Goal: Task Accomplishment & Management: Use online tool/utility

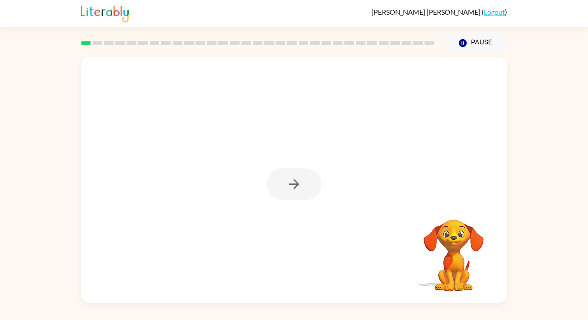
click at [291, 176] on div at bounding box center [293, 183] width 55 height 31
click at [287, 184] on icon "button" at bounding box center [294, 183] width 15 height 15
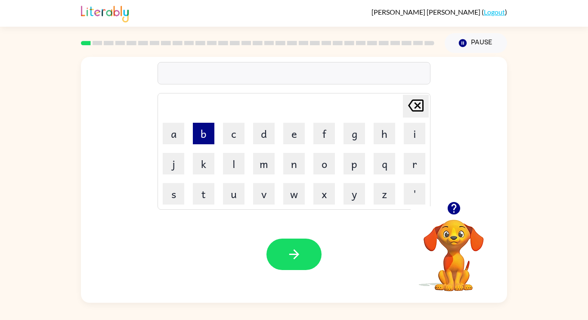
click at [198, 131] on button "b" at bounding box center [204, 134] width 22 height 22
click at [324, 170] on button "o" at bounding box center [324, 164] width 22 height 22
click at [405, 162] on button "r" at bounding box center [415, 164] width 22 height 22
click at [259, 133] on button "d" at bounding box center [264, 134] width 22 height 22
click at [292, 127] on button "e" at bounding box center [294, 134] width 22 height 22
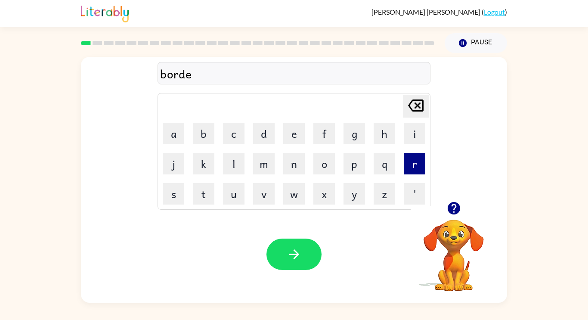
click at [423, 162] on button "r" at bounding box center [415, 164] width 22 height 22
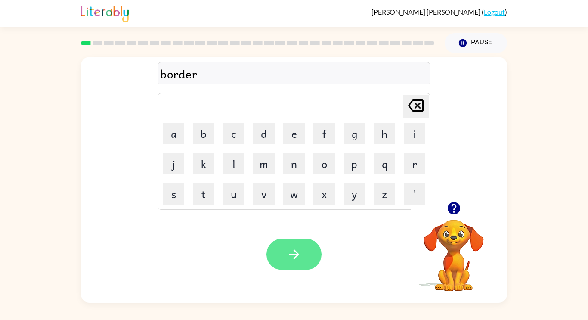
click at [289, 262] on button "button" at bounding box center [293, 253] width 55 height 31
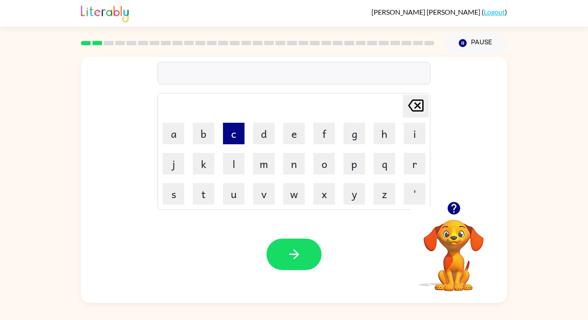
click at [235, 133] on button "c" at bounding box center [234, 134] width 22 height 22
click at [179, 134] on button "a" at bounding box center [174, 134] width 22 height 22
click at [329, 167] on button "o" at bounding box center [324, 164] width 22 height 22
click at [455, 207] on icon "button" at bounding box center [453, 208] width 12 height 12
click at [296, 168] on button "n" at bounding box center [294, 164] width 22 height 22
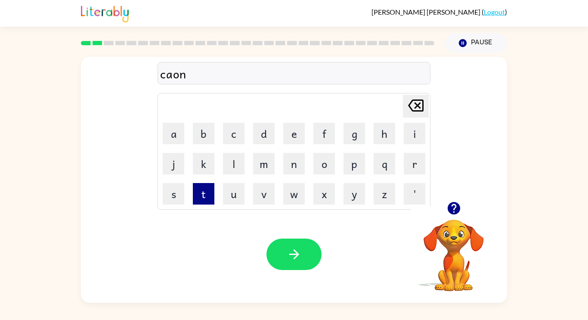
click at [210, 201] on button "t" at bounding box center [204, 194] width 22 height 22
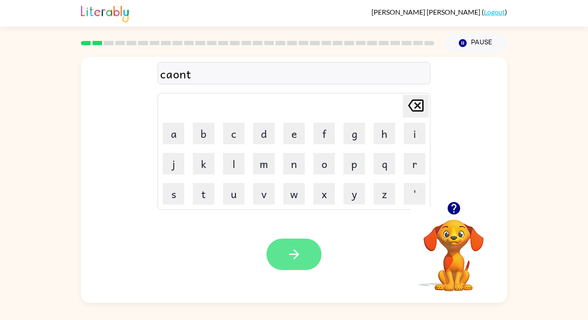
click at [291, 241] on button "button" at bounding box center [293, 253] width 55 height 31
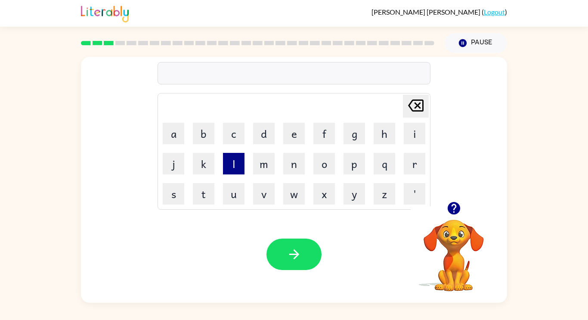
click at [240, 163] on button "l" at bounding box center [234, 164] width 22 height 22
click at [314, 168] on button "o" at bounding box center [324, 164] width 22 height 22
click at [203, 163] on button "k" at bounding box center [204, 164] width 22 height 22
click at [179, 137] on button "a" at bounding box center [174, 134] width 22 height 22
click at [211, 182] on td "t" at bounding box center [203, 193] width 29 height 29
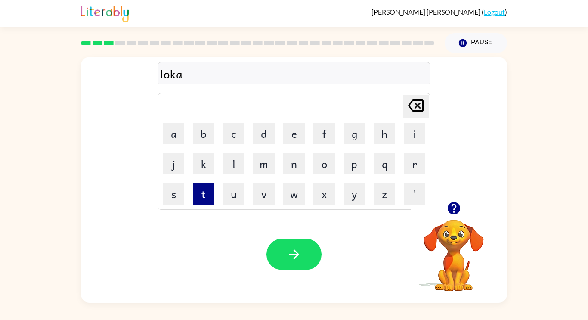
click at [213, 188] on button "t" at bounding box center [204, 194] width 22 height 22
click at [279, 132] on td "e" at bounding box center [293, 133] width 29 height 29
click at [294, 129] on button "e" at bounding box center [294, 134] width 22 height 22
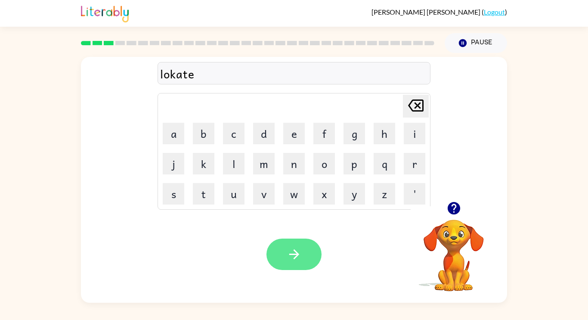
click at [309, 254] on button "button" at bounding box center [293, 253] width 55 height 31
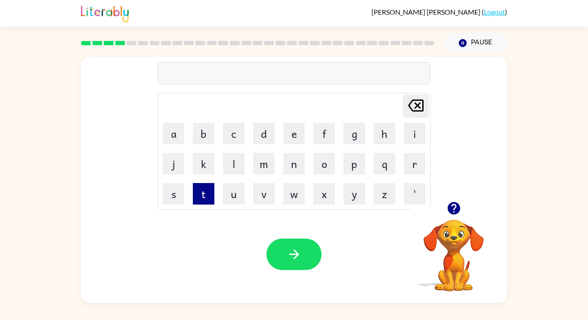
click at [207, 188] on button "t" at bounding box center [204, 194] width 22 height 22
click at [288, 185] on button "w" at bounding box center [294, 194] width 22 height 22
click at [402, 131] on td "i" at bounding box center [414, 133] width 29 height 29
click at [408, 130] on button "i" at bounding box center [415, 134] width 22 height 22
click at [300, 169] on button "n" at bounding box center [294, 164] width 22 height 22
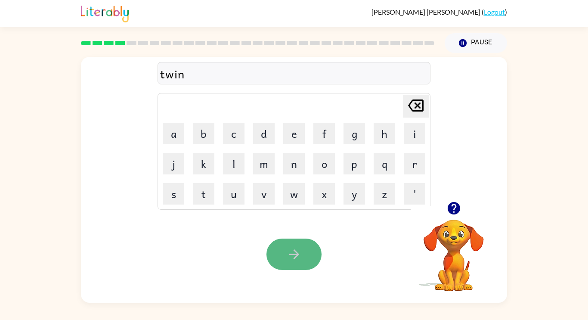
click at [314, 250] on button "button" at bounding box center [293, 253] width 55 height 31
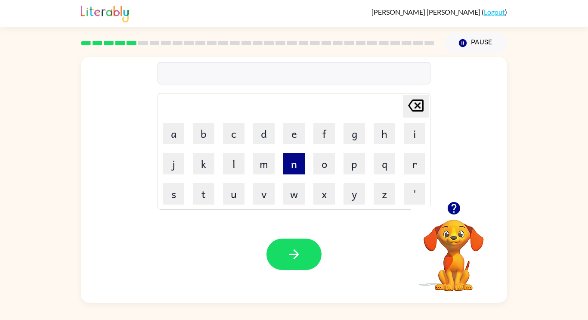
click at [298, 159] on button "n" at bounding box center [294, 164] width 22 height 22
click at [174, 132] on button "a" at bounding box center [174, 134] width 22 height 22
click at [322, 166] on button "o" at bounding box center [324, 164] width 22 height 22
click at [173, 76] on div "nao" at bounding box center [294, 74] width 268 height 18
click at [413, 158] on button "r" at bounding box center [415, 164] width 22 height 22
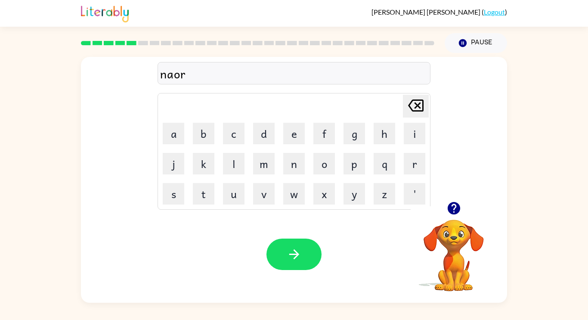
type button "r"
click at [170, 138] on button "a" at bounding box center [174, 134] width 22 height 22
click at [411, 156] on button "r" at bounding box center [415, 164] width 22 height 22
click at [327, 168] on button "o" at bounding box center [324, 164] width 22 height 22
click at [229, 158] on button "l" at bounding box center [234, 164] width 22 height 22
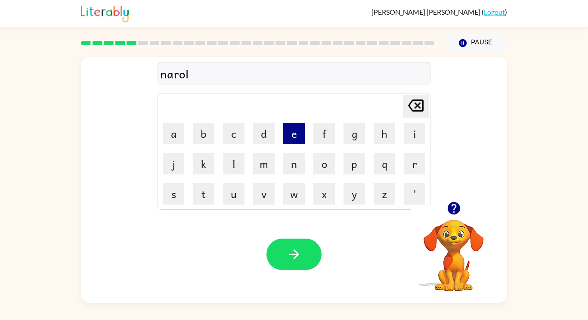
click at [295, 130] on button "e" at bounding box center [294, 134] width 22 height 22
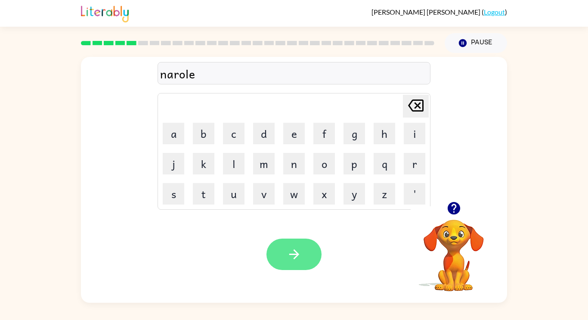
click at [312, 248] on button "button" at bounding box center [293, 253] width 55 height 31
click at [308, 72] on div at bounding box center [294, 73] width 273 height 22
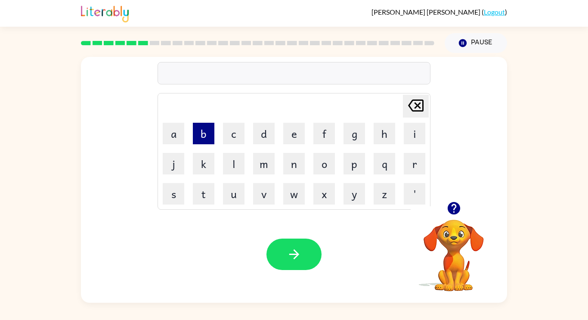
click at [204, 136] on button "b" at bounding box center [204, 134] width 22 height 22
click at [294, 123] on button "e" at bounding box center [294, 134] width 22 height 22
click at [384, 141] on button "h" at bounding box center [385, 134] width 22 height 22
click at [407, 137] on button "i" at bounding box center [415, 134] width 22 height 22
click at [295, 170] on button "n" at bounding box center [294, 164] width 22 height 22
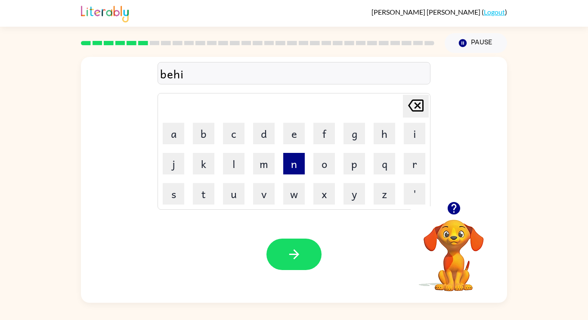
click at [295, 170] on button "n" at bounding box center [294, 164] width 22 height 22
click at [404, 98] on button "[PERSON_NAME] last character input" at bounding box center [416, 106] width 26 height 23
click at [256, 129] on button "d" at bounding box center [264, 134] width 22 height 22
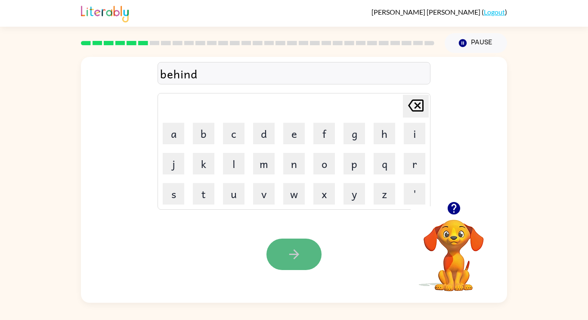
click at [292, 252] on icon "button" at bounding box center [294, 254] width 15 height 15
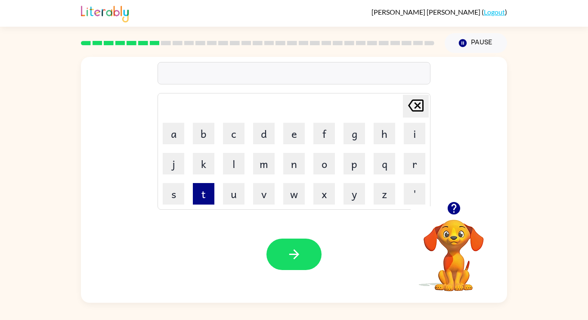
click at [210, 188] on button "t" at bounding box center [204, 194] width 22 height 22
click at [421, 165] on button "r" at bounding box center [415, 164] width 22 height 22
click at [404, 139] on button "i" at bounding box center [415, 134] width 22 height 22
click at [211, 168] on button "k" at bounding box center [204, 164] width 22 height 22
click at [226, 170] on button "l" at bounding box center [234, 164] width 22 height 22
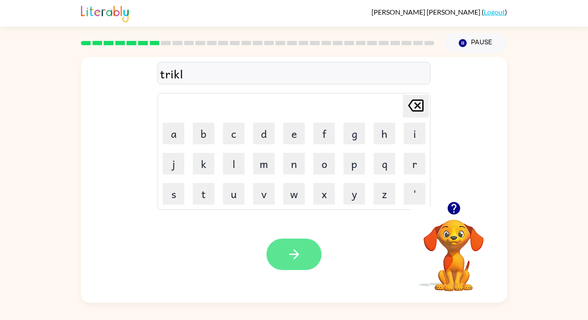
click at [282, 244] on button "button" at bounding box center [293, 253] width 55 height 31
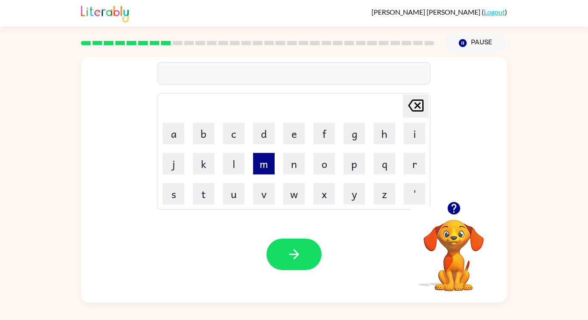
click at [263, 162] on button "m" at bounding box center [264, 164] width 22 height 22
click at [417, 132] on button "i" at bounding box center [415, 134] width 22 height 22
click at [401, 161] on td "r" at bounding box center [414, 163] width 29 height 29
click at [408, 168] on button "r" at bounding box center [415, 164] width 22 height 22
click at [416, 127] on button "i" at bounding box center [415, 134] width 22 height 22
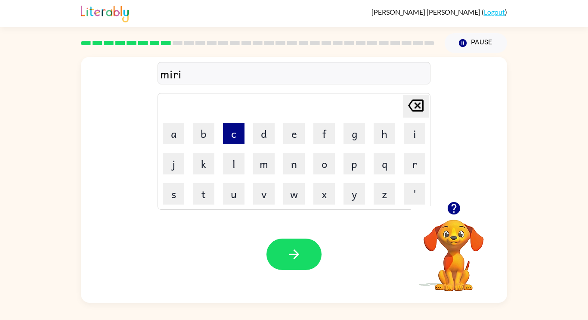
click at [237, 133] on button "c" at bounding box center [234, 134] width 22 height 22
click at [229, 169] on button "l" at bounding box center [234, 164] width 22 height 22
click at [172, 136] on button "a" at bounding box center [174, 134] width 22 height 22
click at [418, 104] on icon at bounding box center [415, 105] width 15 height 12
click at [301, 121] on td "e" at bounding box center [293, 133] width 29 height 29
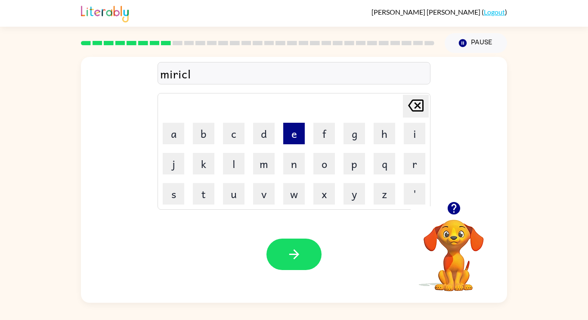
click at [296, 127] on button "e" at bounding box center [294, 134] width 22 height 22
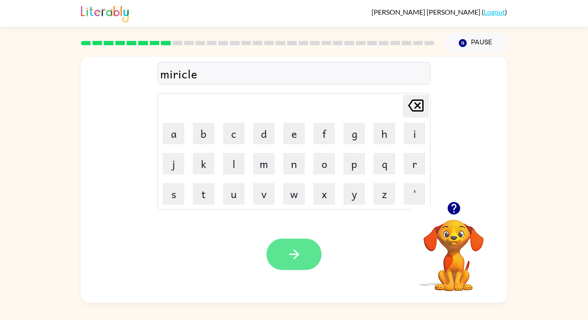
click at [290, 247] on icon "button" at bounding box center [294, 254] width 15 height 15
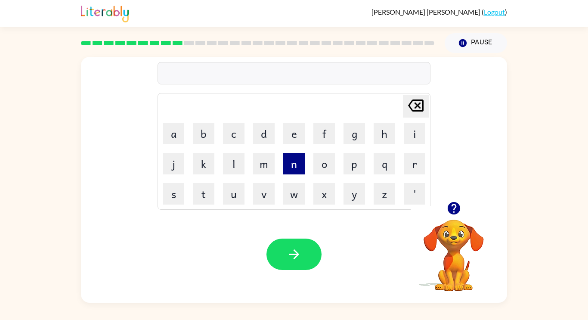
click at [295, 165] on button "n" at bounding box center [294, 164] width 22 height 22
click at [420, 105] on icon "[PERSON_NAME] last character input" at bounding box center [415, 105] width 21 height 21
click at [454, 207] on icon "button" at bounding box center [453, 208] width 12 height 12
click at [301, 162] on button "n" at bounding box center [294, 164] width 22 height 22
click at [421, 127] on button "i" at bounding box center [415, 134] width 22 height 22
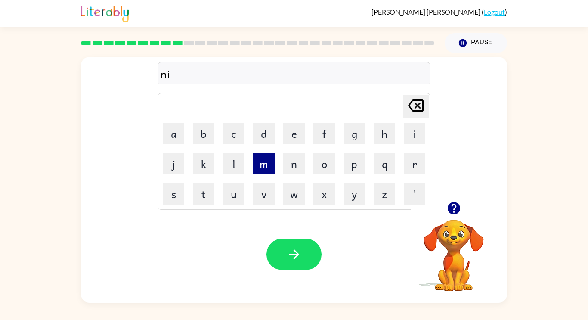
click at [268, 156] on button "m" at bounding box center [264, 164] width 22 height 22
click at [208, 138] on button "b" at bounding box center [204, 134] width 22 height 22
click at [409, 134] on button "i" at bounding box center [415, 134] width 22 height 22
click at [223, 164] on button "l" at bounding box center [234, 164] width 22 height 22
click at [292, 136] on button "e" at bounding box center [294, 134] width 22 height 22
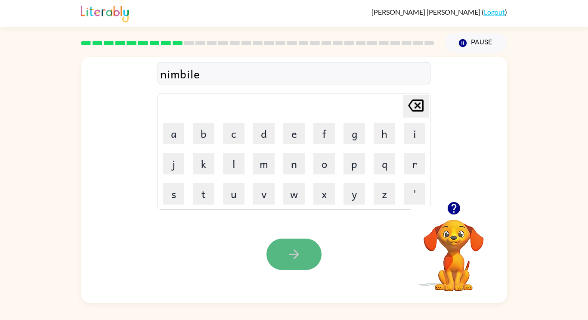
click at [306, 247] on button "button" at bounding box center [293, 253] width 55 height 31
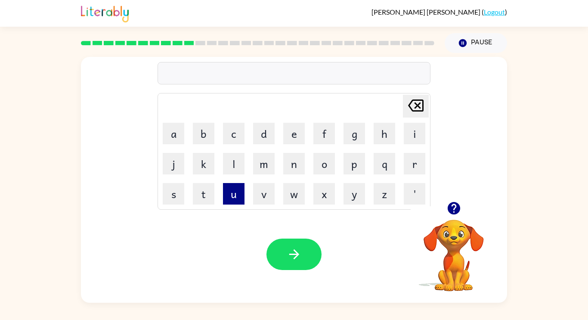
click at [241, 190] on button "u" at bounding box center [234, 194] width 22 height 22
click at [297, 158] on button "n" at bounding box center [294, 164] width 22 height 22
click at [321, 125] on button "f" at bounding box center [324, 134] width 22 height 22
click at [324, 164] on button "o" at bounding box center [324, 164] width 22 height 22
click at [228, 159] on button "l" at bounding box center [234, 164] width 22 height 22
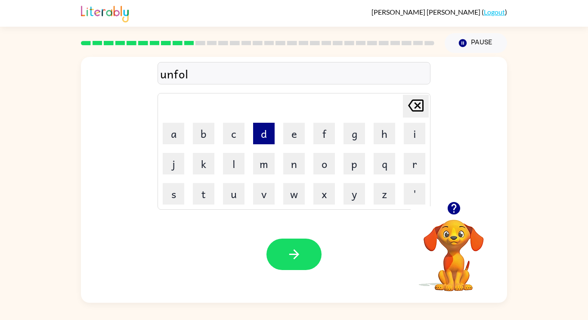
click at [266, 133] on button "d" at bounding box center [264, 134] width 22 height 22
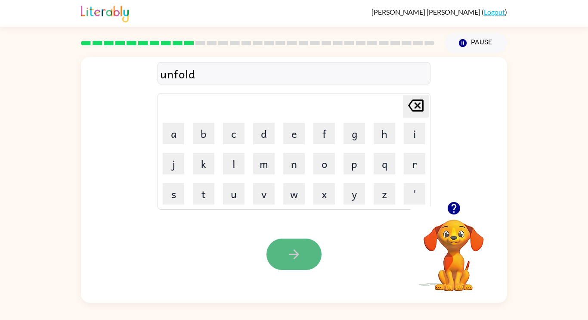
click at [293, 263] on button "button" at bounding box center [293, 253] width 55 height 31
click at [244, 199] on td "u" at bounding box center [233, 193] width 29 height 29
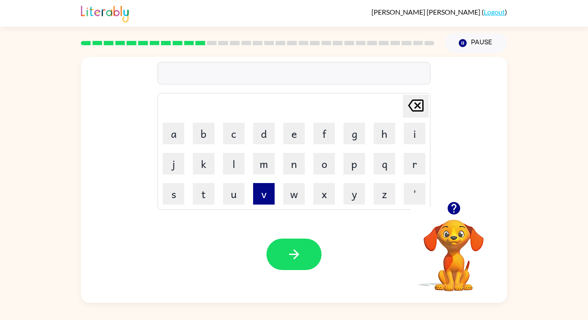
click at [265, 202] on button "v" at bounding box center [264, 194] width 22 height 22
click at [326, 166] on button "o" at bounding box center [324, 164] width 22 height 22
click at [202, 203] on button "t" at bounding box center [204, 194] width 22 height 22
click at [288, 132] on button "e" at bounding box center [294, 134] width 22 height 22
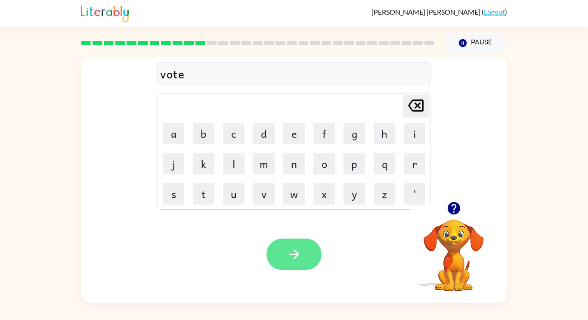
click at [292, 258] on icon "button" at bounding box center [294, 254] width 15 height 15
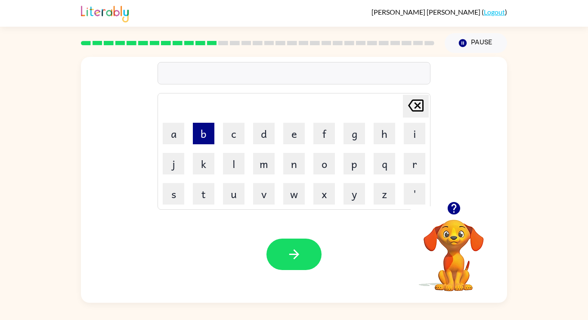
click at [205, 134] on button "b" at bounding box center [204, 134] width 22 height 22
click at [297, 140] on button "e" at bounding box center [294, 134] width 22 height 22
click at [264, 127] on button "d" at bounding box center [264, 134] width 22 height 22
click at [208, 185] on button "t" at bounding box center [204, 194] width 22 height 22
click at [404, 136] on button "i" at bounding box center [415, 134] width 22 height 22
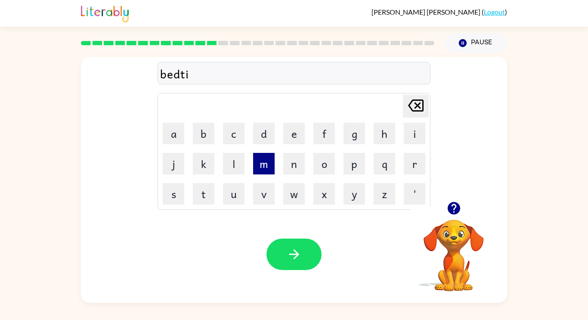
click at [262, 164] on button "m" at bounding box center [264, 164] width 22 height 22
click at [291, 138] on button "e" at bounding box center [294, 134] width 22 height 22
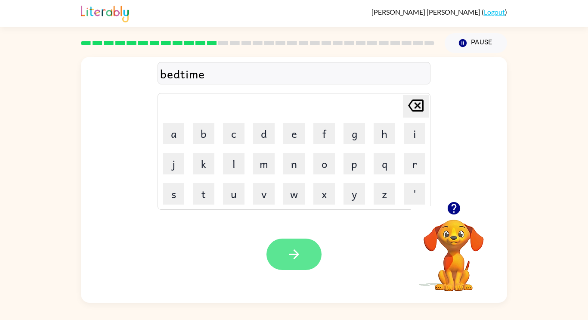
click at [284, 247] on button "button" at bounding box center [293, 253] width 55 height 31
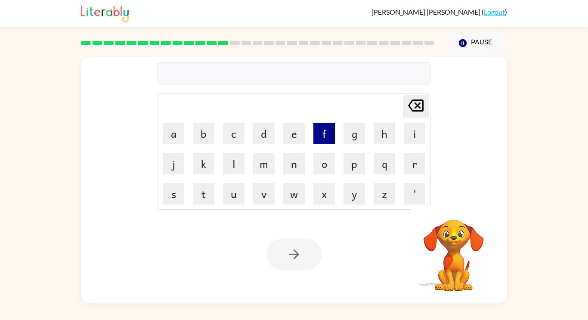
click at [318, 132] on button "f" at bounding box center [324, 134] width 22 height 22
click at [404, 130] on button "i" at bounding box center [415, 134] width 22 height 22
click at [200, 201] on button "t" at bounding box center [204, 194] width 22 height 22
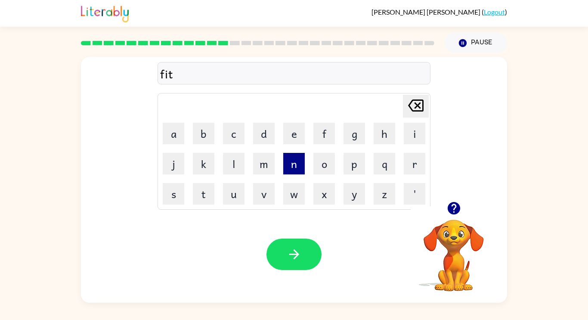
click at [295, 161] on button "n" at bounding box center [294, 164] width 22 height 22
click at [297, 133] on button "e" at bounding box center [294, 134] width 22 height 22
click at [180, 193] on button "s" at bounding box center [174, 194] width 22 height 22
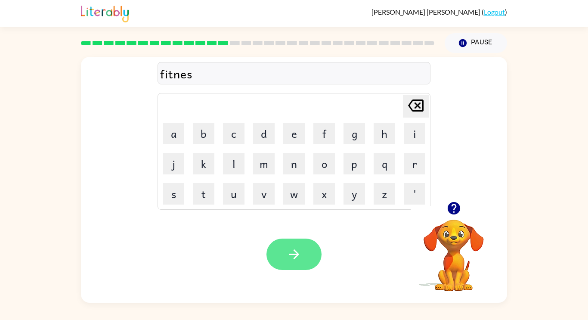
click at [278, 248] on button "button" at bounding box center [293, 253] width 55 height 31
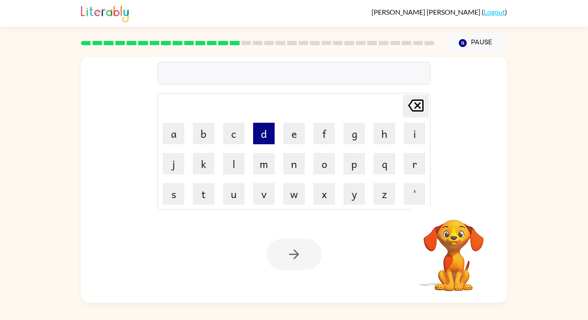
click at [269, 136] on button "d" at bounding box center [264, 134] width 22 height 22
click at [302, 133] on button "e" at bounding box center [294, 134] width 22 height 22
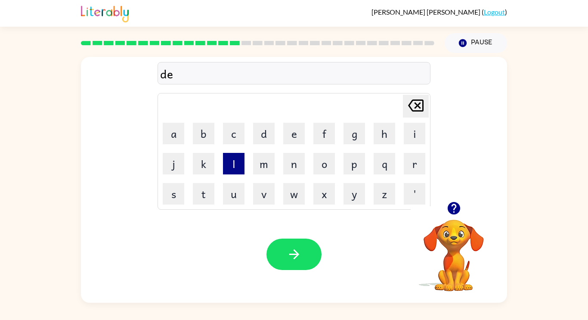
click at [234, 159] on button "l" at bounding box center [234, 164] width 22 height 22
click at [176, 127] on button "a" at bounding box center [174, 134] width 22 height 22
click at [299, 127] on button "e" at bounding box center [294, 134] width 22 height 22
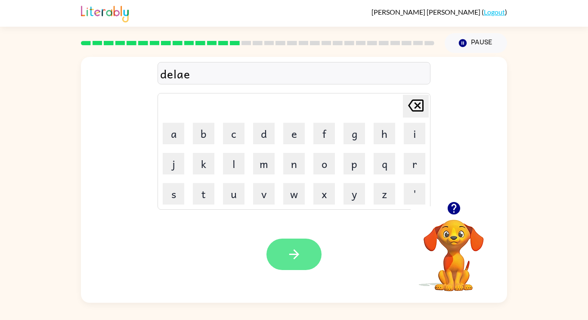
click at [312, 258] on button "button" at bounding box center [293, 253] width 55 height 31
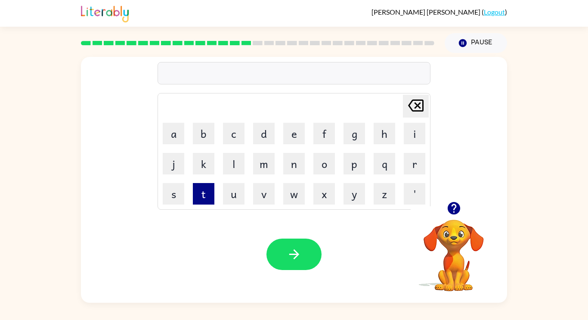
click at [195, 195] on button "t" at bounding box center [204, 194] width 22 height 22
click at [292, 123] on button "e" at bounding box center [294, 134] width 22 height 22
click at [405, 167] on button "r" at bounding box center [415, 164] width 22 height 22
click at [266, 169] on button "m" at bounding box center [264, 164] width 22 height 22
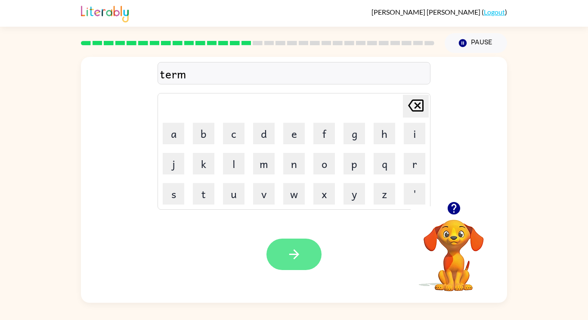
click at [302, 241] on button "button" at bounding box center [293, 253] width 55 height 31
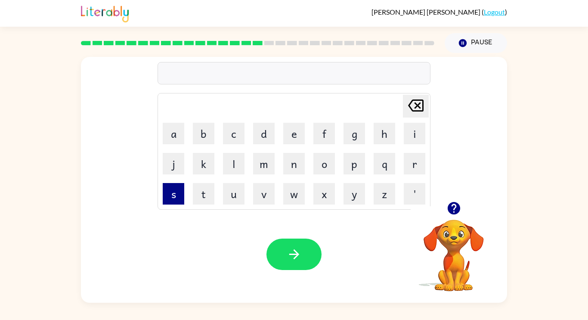
click at [178, 194] on button "s" at bounding box center [174, 194] width 22 height 22
click at [292, 140] on button "e" at bounding box center [294, 134] width 22 height 22
click at [210, 188] on button "t" at bounding box center [204, 194] width 22 height 22
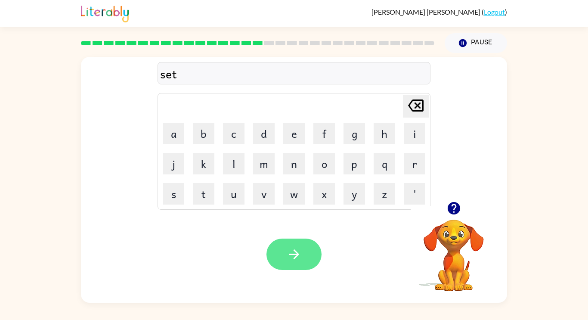
click at [294, 245] on button "button" at bounding box center [293, 253] width 55 height 31
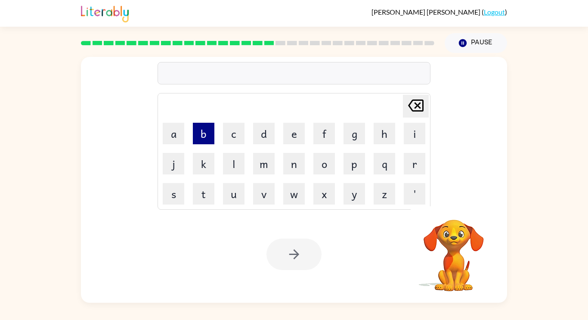
click at [207, 131] on button "b" at bounding box center [204, 134] width 22 height 22
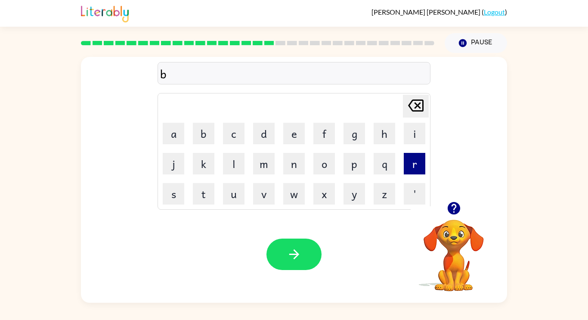
click at [418, 174] on button "r" at bounding box center [415, 164] width 22 height 22
click at [409, 139] on button "i" at bounding box center [415, 134] width 22 height 22
click at [255, 165] on button "m" at bounding box center [264, 164] width 22 height 22
click at [407, 135] on button "i" at bounding box center [415, 134] width 22 height 22
click at [285, 159] on button "n" at bounding box center [294, 164] width 22 height 22
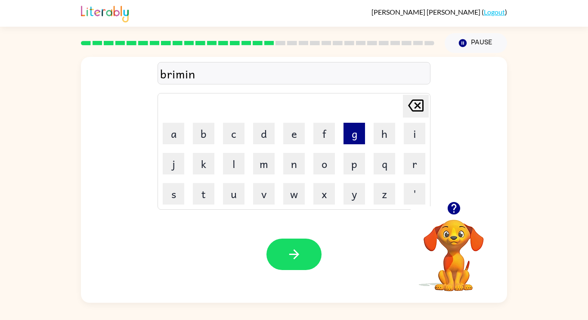
click at [357, 124] on button "g" at bounding box center [354, 134] width 22 height 22
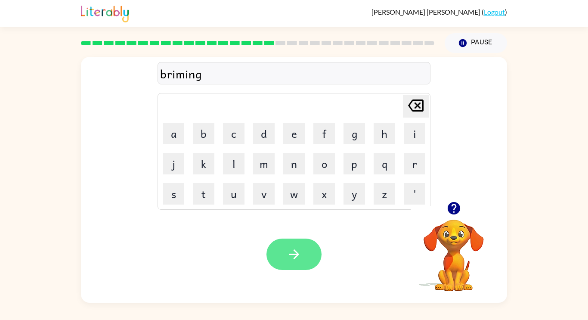
click at [304, 261] on button "button" at bounding box center [293, 253] width 55 height 31
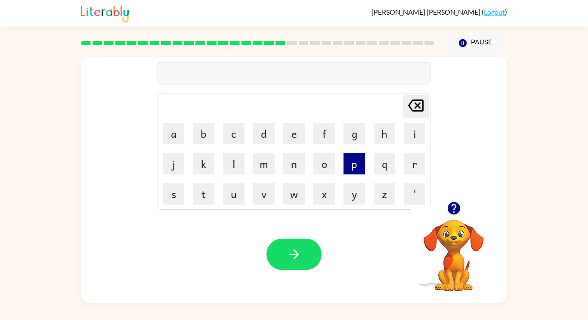
click at [356, 168] on button "p" at bounding box center [354, 164] width 22 height 22
click at [235, 162] on button "l" at bounding box center [234, 164] width 22 height 22
click at [176, 129] on button "a" at bounding box center [174, 134] width 22 height 22
click at [164, 184] on button "s" at bounding box center [174, 194] width 22 height 22
click at [200, 192] on button "t" at bounding box center [204, 194] width 22 height 22
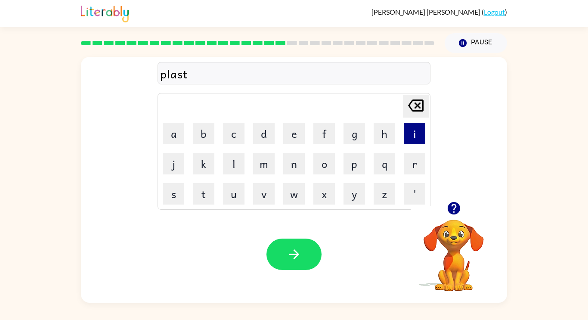
click at [414, 136] on button "i" at bounding box center [415, 134] width 22 height 22
click at [201, 158] on button "k" at bounding box center [204, 164] width 22 height 22
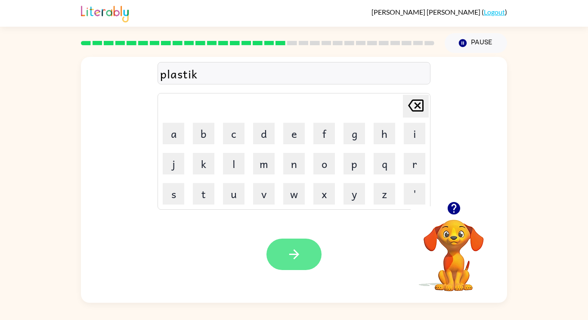
click at [286, 249] on button "button" at bounding box center [293, 253] width 55 height 31
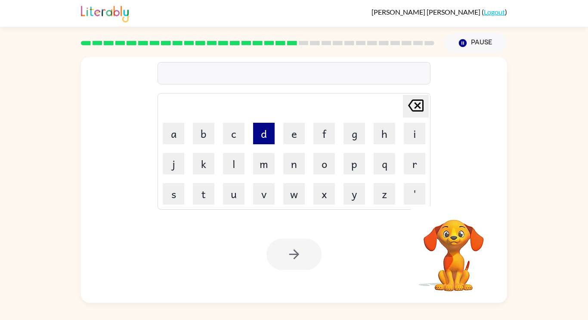
click at [257, 136] on button "d" at bounding box center [264, 134] width 22 height 22
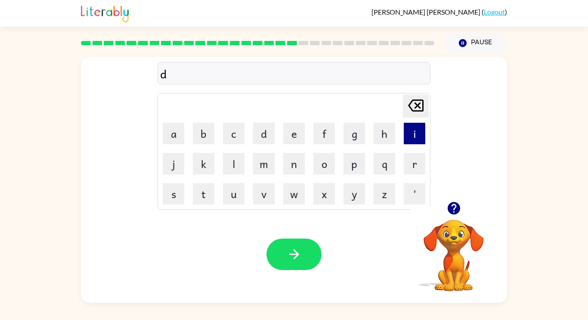
click at [417, 135] on button "i" at bounding box center [415, 134] width 22 height 22
click at [182, 196] on button "s" at bounding box center [174, 194] width 22 height 22
click at [354, 159] on button "p" at bounding box center [354, 164] width 22 height 22
click at [235, 158] on button "l" at bounding box center [234, 164] width 22 height 22
click at [165, 132] on button "a" at bounding box center [174, 134] width 22 height 22
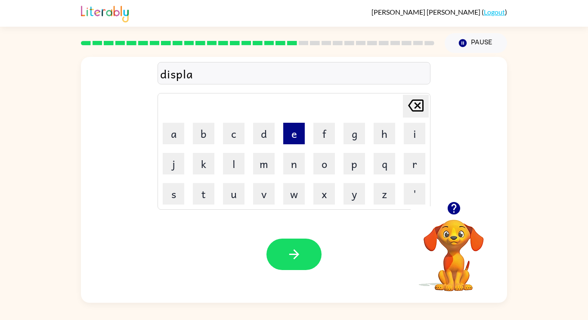
click at [293, 139] on button "e" at bounding box center [294, 134] width 22 height 22
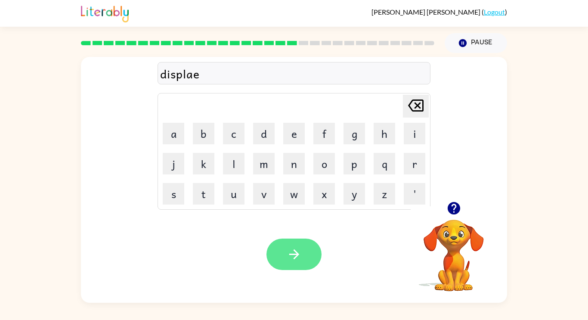
click at [285, 247] on button "button" at bounding box center [293, 253] width 55 height 31
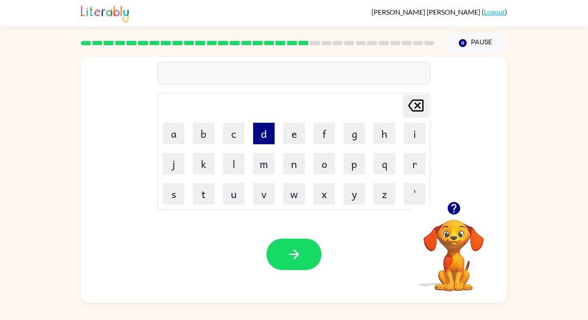
click at [261, 130] on button "d" at bounding box center [264, 134] width 22 height 22
click at [233, 188] on button "u" at bounding box center [234, 194] width 22 height 22
click at [163, 194] on button "s" at bounding box center [174, 194] width 22 height 22
click at [210, 192] on button "t" at bounding box center [204, 194] width 22 height 22
click at [421, 137] on button "i" at bounding box center [415, 134] width 22 height 22
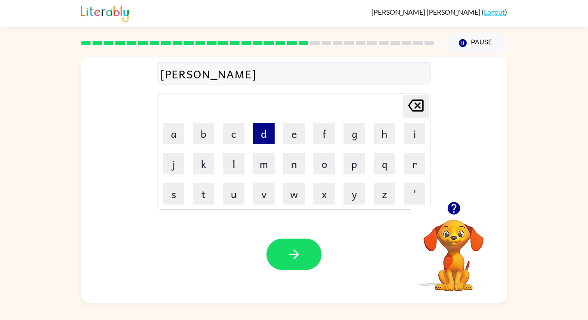
click at [261, 134] on button "d" at bounding box center [264, 134] width 22 height 22
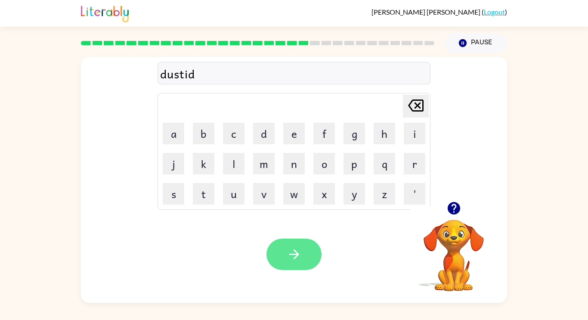
click at [278, 253] on button "button" at bounding box center [293, 253] width 55 height 31
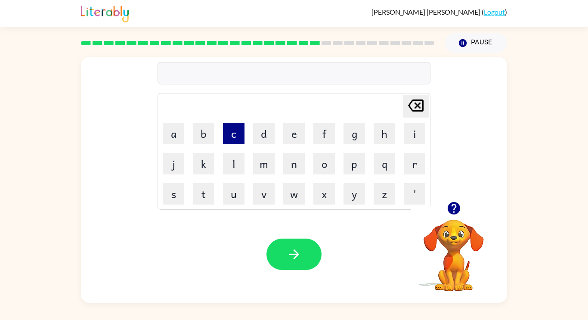
click at [230, 129] on button "c" at bounding box center [234, 134] width 22 height 22
click at [300, 142] on button "e" at bounding box center [294, 134] width 22 height 22
click at [179, 229] on div "Your browser must support playing .mp4 files to use Literably. Please try using…" at bounding box center [294, 254] width 426 height 97
click at [287, 158] on button "n" at bounding box center [294, 164] width 22 height 22
click at [198, 190] on button "t" at bounding box center [204, 194] width 22 height 22
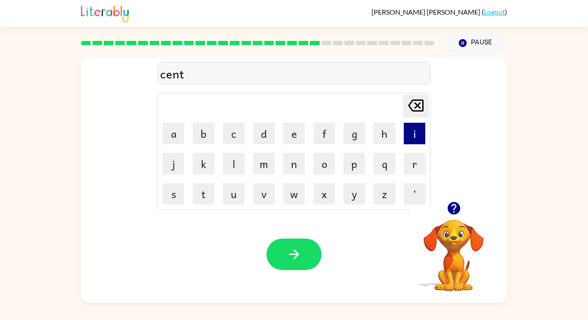
click at [420, 130] on button "i" at bounding box center [415, 134] width 22 height 22
click at [358, 168] on button "p" at bounding box center [354, 164] width 22 height 22
type button "p"
click at [343, 153] on button "p" at bounding box center [354, 164] width 22 height 22
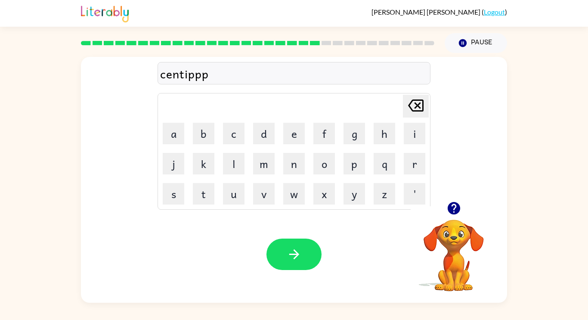
click at [343, 153] on button "p" at bounding box center [354, 164] width 22 height 22
click at [408, 129] on button "i" at bounding box center [415, 134] width 22 height 22
click at [264, 128] on button "d" at bounding box center [264, 134] width 22 height 22
click at [298, 133] on button "e" at bounding box center [294, 134] width 22 height 22
click at [285, 247] on button "button" at bounding box center [293, 253] width 55 height 31
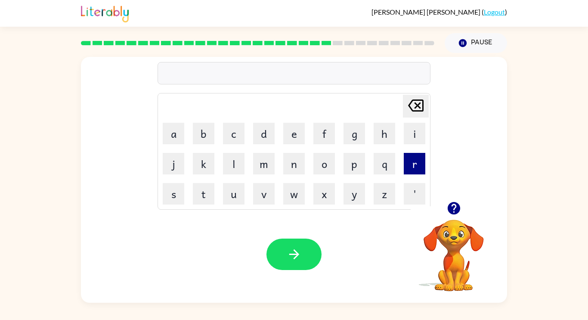
click at [418, 167] on button "r" at bounding box center [415, 164] width 22 height 22
click at [167, 133] on button "a" at bounding box center [174, 134] width 22 height 22
click at [291, 162] on button "n" at bounding box center [294, 164] width 22 height 22
click at [421, 112] on icon "[PERSON_NAME] last character input" at bounding box center [415, 105] width 21 height 21
click at [424, 136] on button "i" at bounding box center [415, 134] width 22 height 22
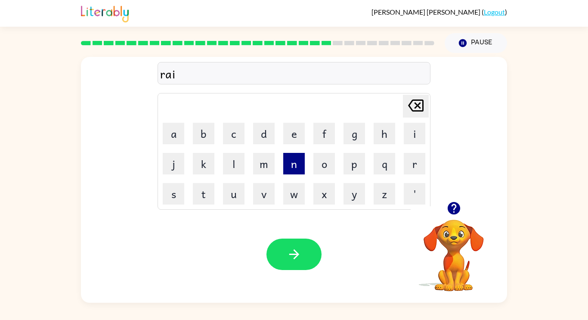
click at [288, 168] on button "n" at bounding box center [294, 164] width 22 height 22
click at [231, 130] on button "c" at bounding box center [234, 134] width 22 height 22
click at [330, 156] on button "o" at bounding box center [324, 164] width 22 height 22
click at [198, 199] on button "t" at bounding box center [204, 194] width 22 height 22
click at [288, 126] on button "e" at bounding box center [294, 134] width 22 height 22
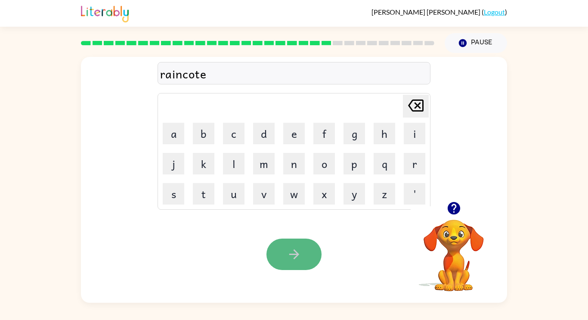
click at [305, 257] on button "button" at bounding box center [293, 253] width 55 height 31
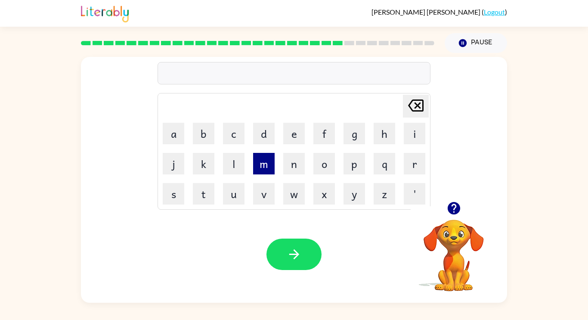
click at [261, 159] on button "m" at bounding box center [264, 164] width 22 height 22
click at [164, 141] on button "a" at bounding box center [174, 134] width 22 height 22
click at [414, 155] on button "r" at bounding box center [415, 164] width 22 height 22
click at [208, 164] on button "k" at bounding box center [204, 164] width 22 height 22
click at [291, 129] on button "e" at bounding box center [294, 134] width 22 height 22
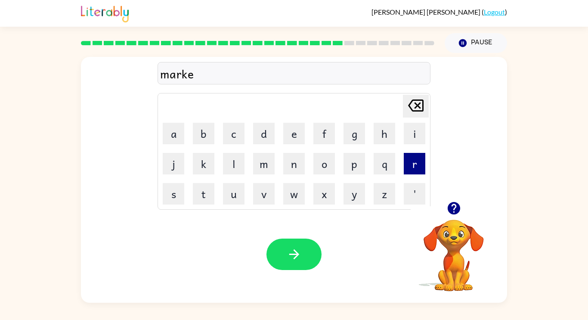
click at [407, 161] on button "r" at bounding box center [415, 164] width 22 height 22
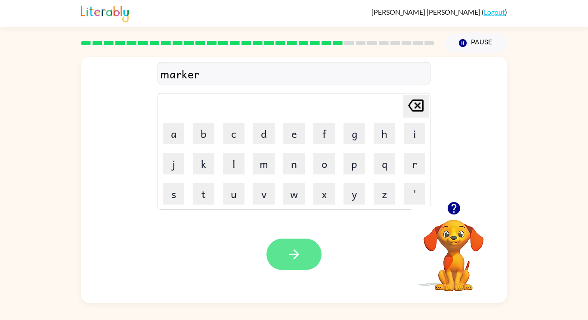
click at [297, 253] on icon "button" at bounding box center [294, 254] width 10 height 10
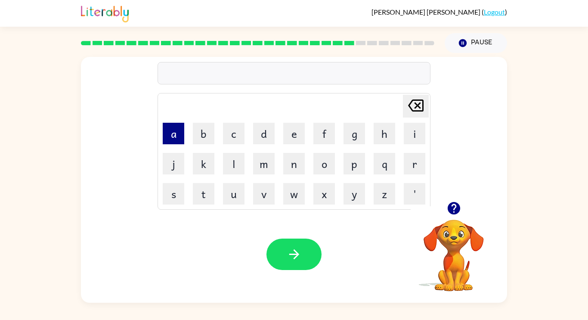
click at [170, 135] on button "a" at bounding box center [174, 134] width 22 height 22
click at [271, 130] on button "d" at bounding box center [264, 134] width 22 height 22
click at [266, 197] on button "v" at bounding box center [264, 194] width 22 height 22
click at [179, 137] on button "a" at bounding box center [174, 134] width 22 height 22
click at [293, 165] on button "n" at bounding box center [294, 164] width 22 height 22
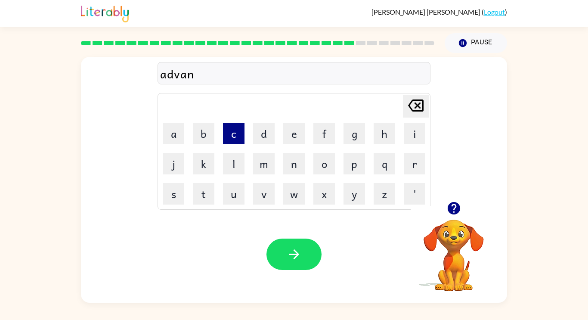
click at [234, 136] on button "c" at bounding box center [234, 134] width 22 height 22
click at [301, 133] on button "e" at bounding box center [294, 134] width 22 height 22
click at [466, 236] on video "Your browser must support playing .mp4 files to use Literably. Please try using…" at bounding box center [454, 249] width 86 height 86
click at [456, 215] on icon "button" at bounding box center [453, 208] width 15 height 15
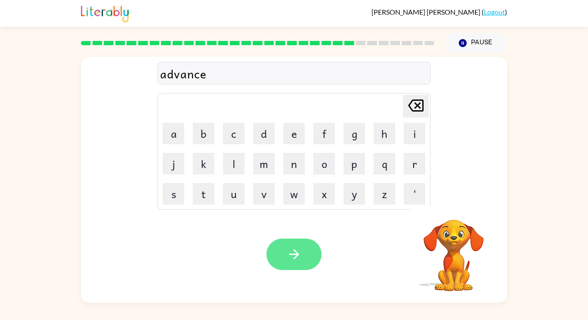
click at [311, 254] on button "button" at bounding box center [293, 253] width 55 height 31
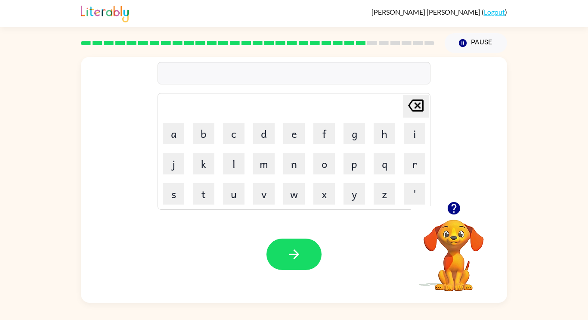
click at [451, 200] on button "button" at bounding box center [454, 208] width 22 height 22
click at [349, 136] on button "g" at bounding box center [354, 134] width 22 height 22
click at [319, 158] on button "o" at bounding box center [324, 164] width 22 height 22
click at [206, 137] on button "b" at bounding box center [204, 134] width 22 height 22
click at [232, 165] on button "l" at bounding box center [234, 164] width 22 height 22
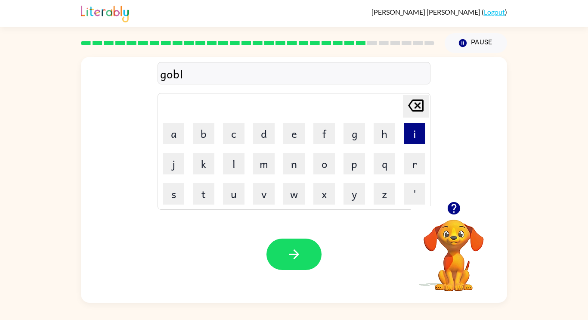
click at [422, 128] on button "i" at bounding box center [415, 134] width 22 height 22
click at [287, 166] on button "n" at bounding box center [294, 164] width 22 height 22
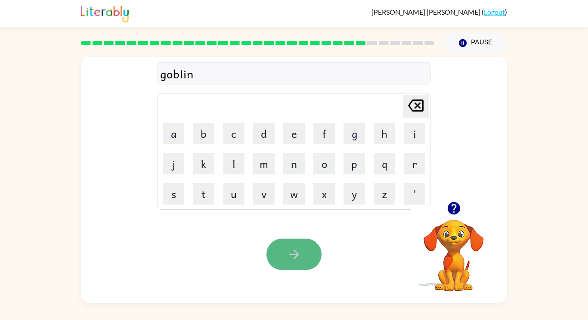
click at [315, 247] on button "button" at bounding box center [293, 253] width 55 height 31
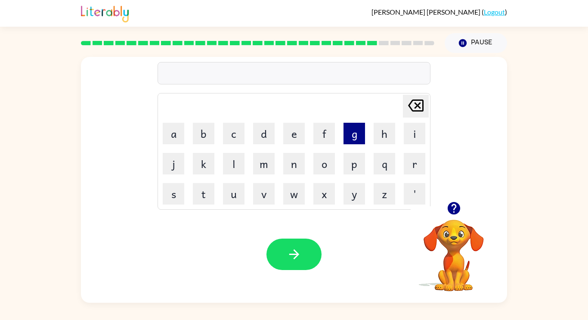
click at [361, 134] on button "g" at bounding box center [354, 134] width 22 height 22
click at [330, 169] on button "o" at bounding box center [324, 164] width 22 height 22
click at [264, 197] on button "v" at bounding box center [264, 194] width 22 height 22
click at [289, 132] on button "e" at bounding box center [294, 134] width 22 height 22
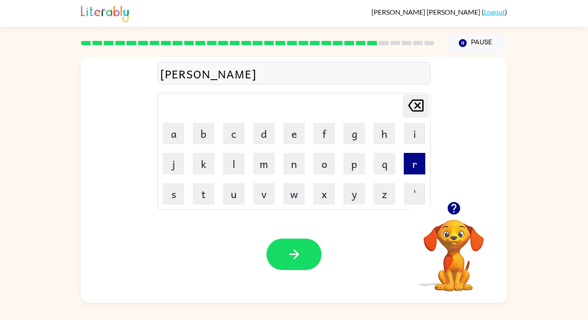
click at [413, 157] on button "r" at bounding box center [415, 164] width 22 height 22
click at [266, 167] on button "m" at bounding box center [264, 164] width 22 height 22
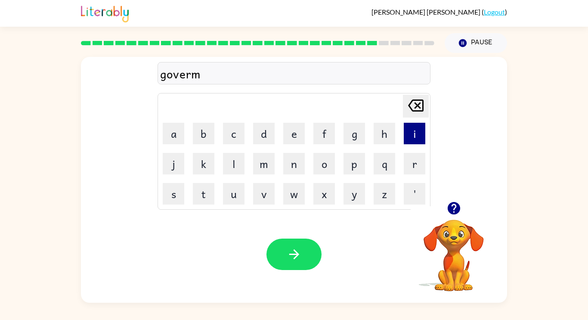
click at [417, 123] on button "i" at bounding box center [415, 134] width 22 height 22
click at [295, 163] on button "n" at bounding box center [294, 164] width 22 height 22
click at [200, 183] on button "t" at bounding box center [204, 194] width 22 height 22
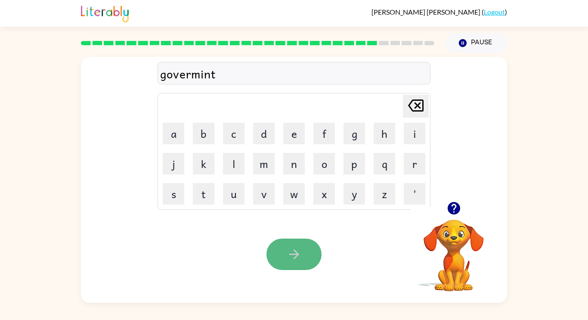
click at [294, 255] on icon "button" at bounding box center [294, 254] width 15 height 15
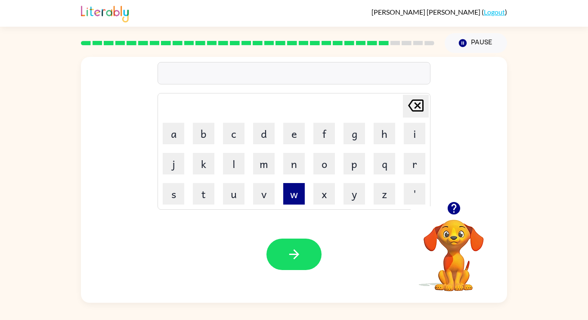
click at [299, 189] on button "w" at bounding box center [294, 194] width 22 height 22
click at [411, 109] on icon at bounding box center [415, 105] width 15 height 12
click at [200, 189] on button "t" at bounding box center [204, 194] width 22 height 22
click at [205, 200] on button "t" at bounding box center [204, 194] width 22 height 22
click at [417, 100] on icon at bounding box center [415, 105] width 15 height 12
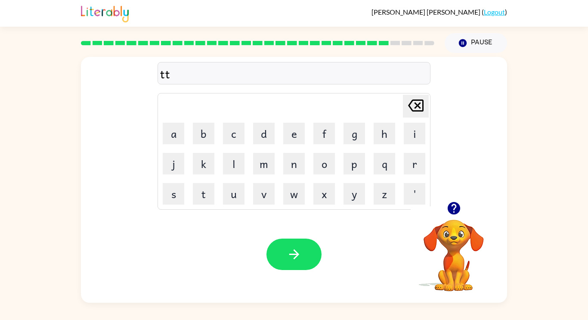
click at [417, 100] on icon at bounding box center [415, 105] width 15 height 12
click at [182, 193] on button "s" at bounding box center [174, 194] width 22 height 22
click at [205, 198] on button "t" at bounding box center [204, 194] width 22 height 22
click at [424, 165] on button "r" at bounding box center [415, 164] width 22 height 22
click at [179, 138] on button "a" at bounding box center [174, 134] width 22 height 22
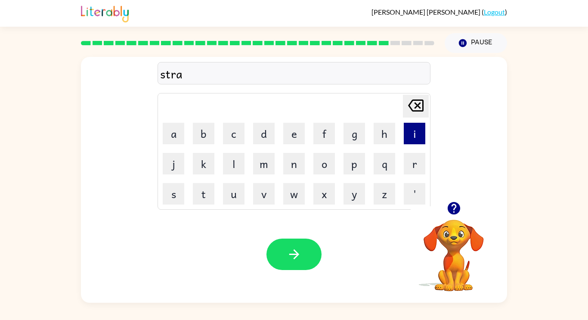
click at [405, 130] on button "i" at bounding box center [415, 134] width 22 height 22
click at [285, 168] on button "n" at bounding box center [294, 164] width 22 height 22
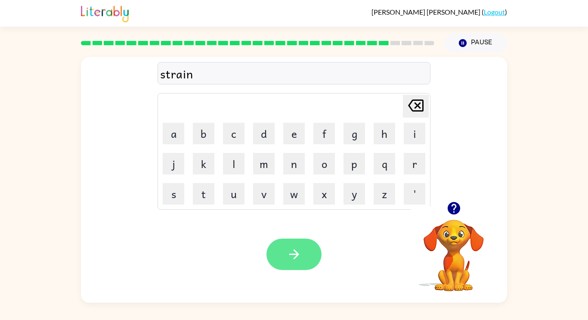
click at [292, 248] on icon "button" at bounding box center [294, 254] width 15 height 15
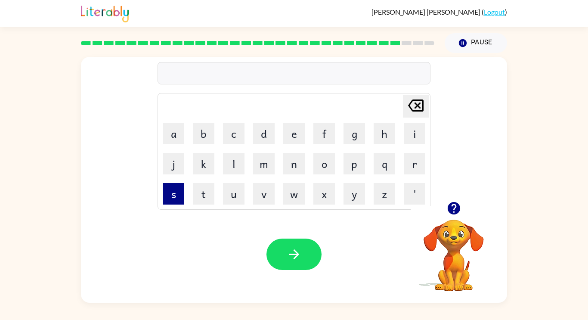
click at [178, 185] on button "s" at bounding box center [174, 194] width 22 height 22
click at [382, 133] on button "h" at bounding box center [385, 134] width 22 height 22
click at [165, 138] on button "a" at bounding box center [174, 134] width 22 height 22
click at [352, 170] on button "p" at bounding box center [354, 164] width 22 height 22
click at [291, 136] on button "e" at bounding box center [294, 134] width 22 height 22
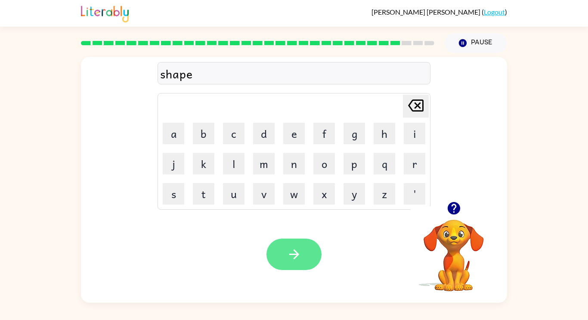
click at [285, 249] on button "button" at bounding box center [293, 253] width 55 height 31
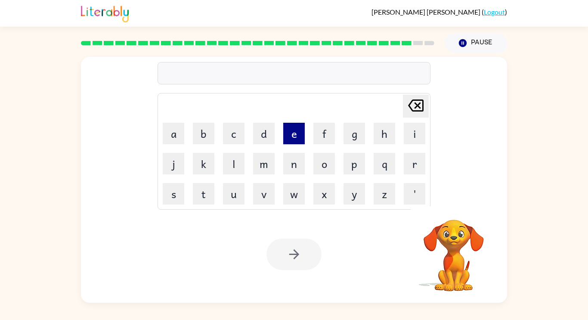
click at [289, 133] on button "e" at bounding box center [294, 134] width 22 height 22
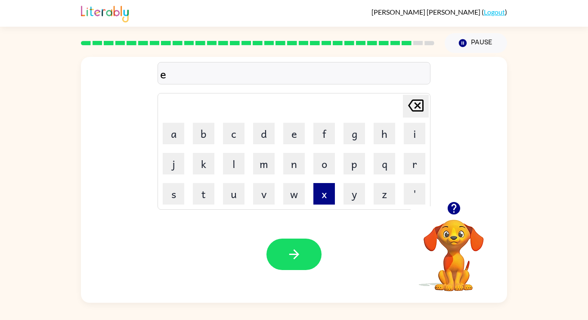
click at [315, 192] on button "x" at bounding box center [324, 194] width 22 height 22
click at [292, 138] on button "e" at bounding box center [294, 134] width 22 height 22
click at [231, 155] on button "l" at bounding box center [234, 164] width 22 height 22
click at [411, 141] on button "i" at bounding box center [415, 134] width 22 height 22
click at [297, 153] on button "n" at bounding box center [294, 164] width 22 height 22
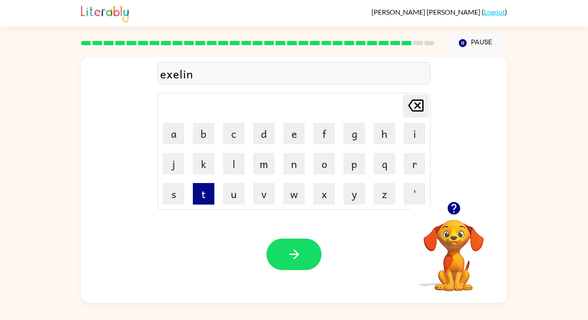
click at [211, 184] on button "t" at bounding box center [204, 194] width 22 height 22
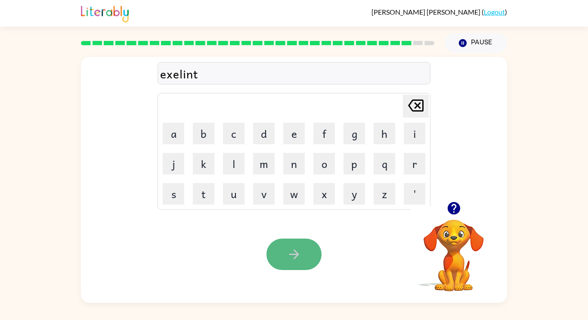
click at [295, 242] on button "button" at bounding box center [293, 253] width 55 height 31
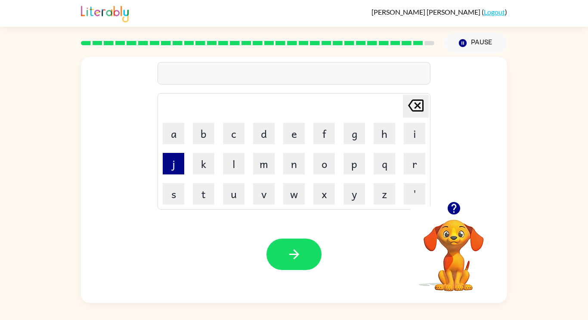
click at [175, 170] on button "j" at bounding box center [174, 164] width 22 height 22
click at [176, 133] on button "a" at bounding box center [174, 134] width 22 height 22
click at [291, 195] on button "w" at bounding box center [294, 194] width 22 height 22
click at [190, 136] on td "b" at bounding box center [203, 133] width 29 height 29
click at [196, 136] on button "b" at bounding box center [204, 134] width 22 height 22
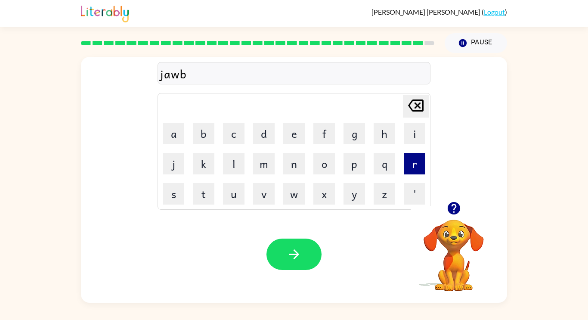
click at [423, 161] on button "r" at bounding box center [415, 164] width 22 height 22
click at [173, 132] on button "a" at bounding box center [174, 134] width 22 height 22
click at [210, 168] on button "k" at bounding box center [204, 164] width 22 height 22
click at [290, 136] on button "e" at bounding box center [294, 134] width 22 height 22
click at [421, 160] on button "r" at bounding box center [415, 164] width 22 height 22
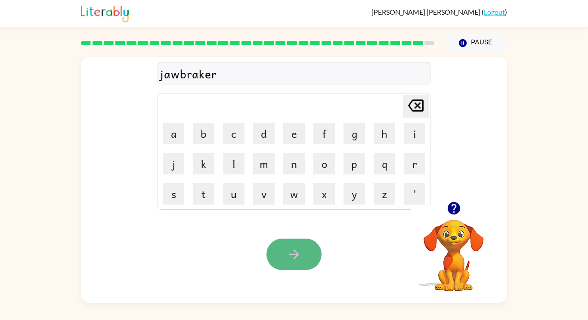
click at [297, 254] on icon "button" at bounding box center [294, 254] width 10 height 10
